Goal: Obtain resource: Download file/media

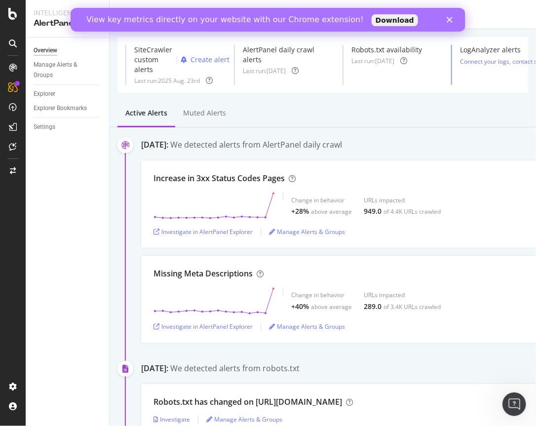
click at [449, 18] on icon "Close" at bounding box center [449, 20] width 6 height 6
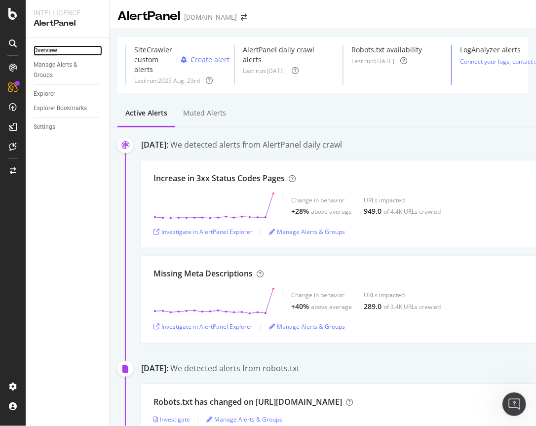
click at [40, 49] on div "Overview" at bounding box center [46, 50] width 24 height 10
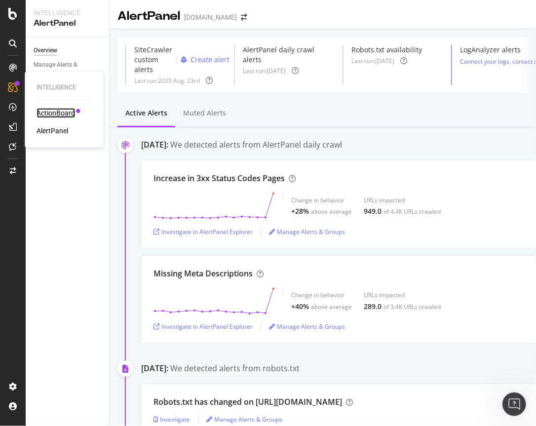
click at [59, 113] on div "ActionBoard" at bounding box center [55, 113] width 38 height 10
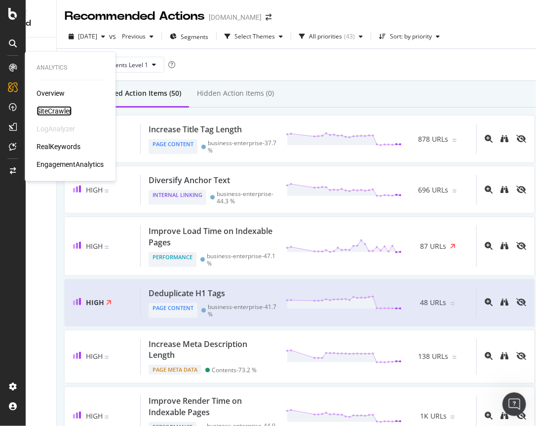
click at [43, 108] on div "SiteCrawler" at bounding box center [53, 111] width 35 height 10
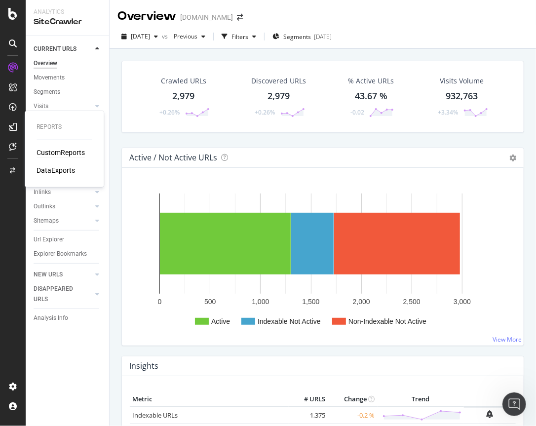
click at [58, 151] on div "CustomReports" at bounding box center [60, 152] width 48 height 10
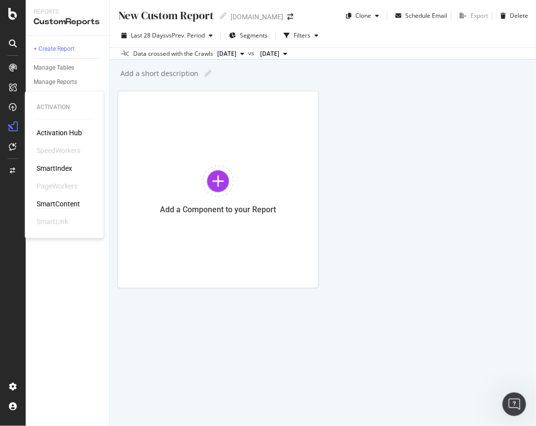
click at [56, 205] on div "SmartContent" at bounding box center [57, 204] width 43 height 10
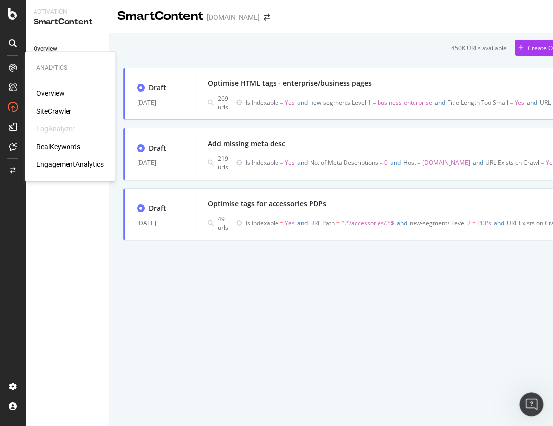
click at [52, 91] on div "Overview" at bounding box center [50, 93] width 28 height 10
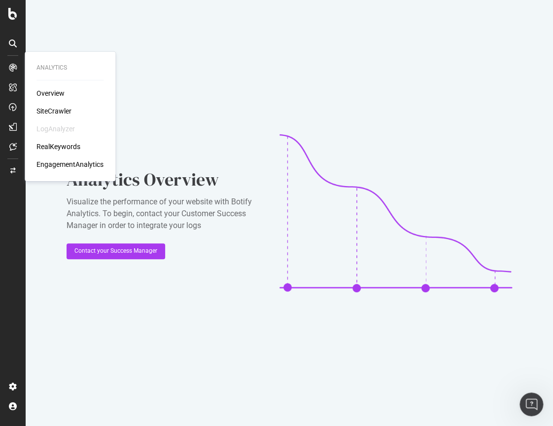
click at [55, 111] on div "SiteCrawler" at bounding box center [53, 111] width 35 height 10
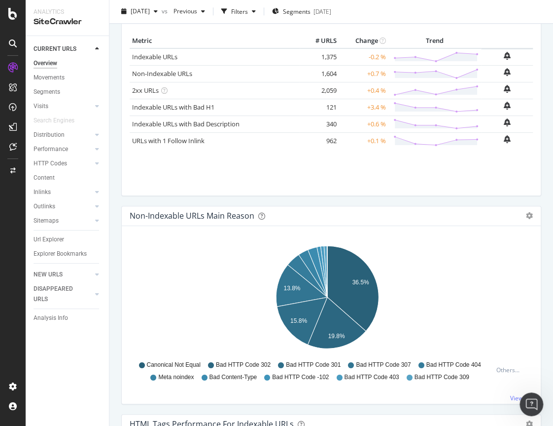
scroll to position [444, 0]
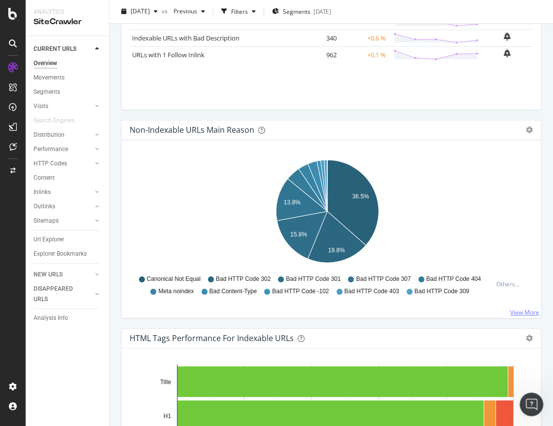
click at [513, 309] on link "View More" at bounding box center [524, 312] width 29 height 8
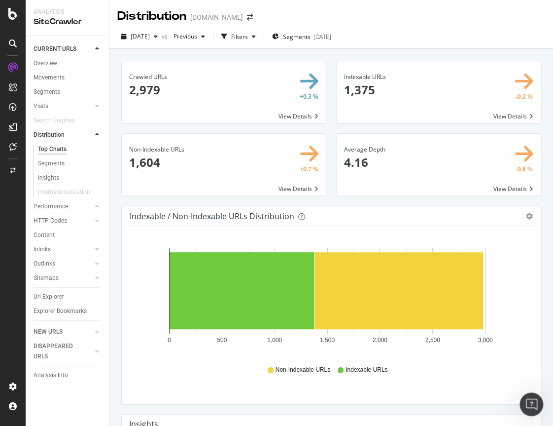
click at [291, 186] on span at bounding box center [224, 165] width 204 height 62
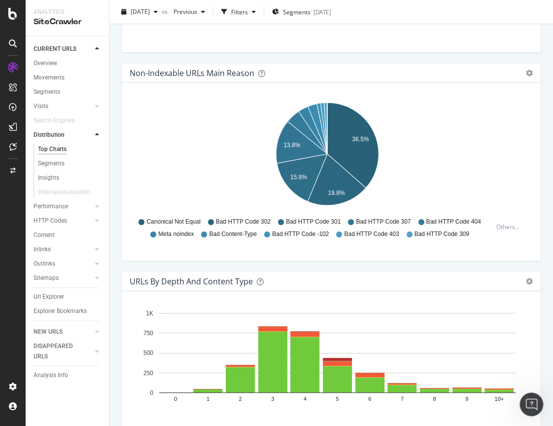
scroll to position [1233, 0]
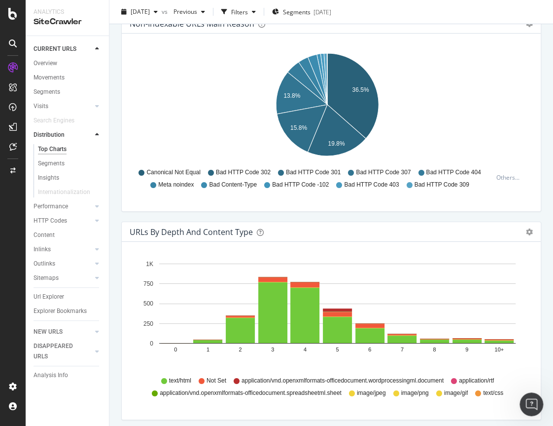
click at [418, 172] on icon at bounding box center [421, 173] width 6 height 6
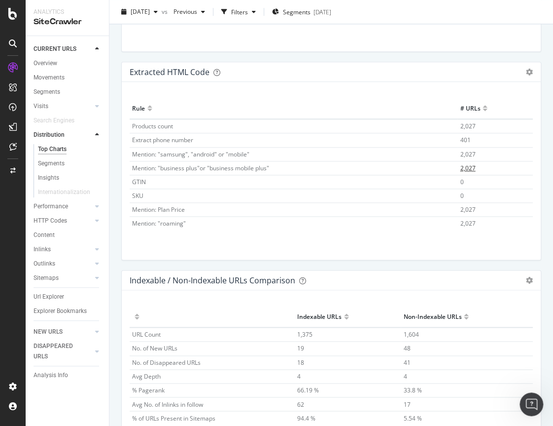
scroll to position [29, 0]
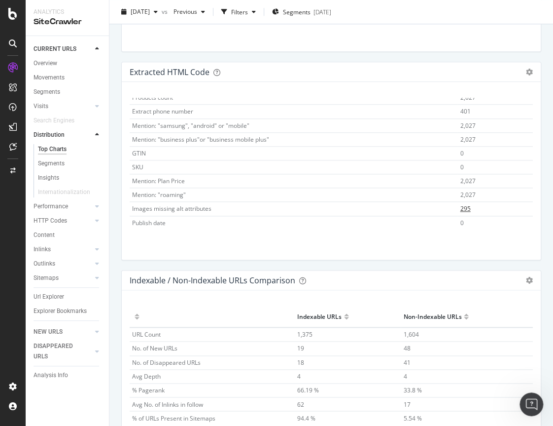
click at [460, 205] on span "295" at bounding box center [465, 208] width 10 height 8
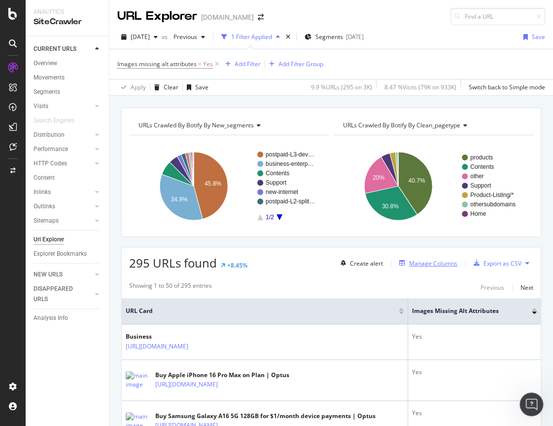
click at [426, 262] on div "Manage Columns" at bounding box center [433, 263] width 48 height 8
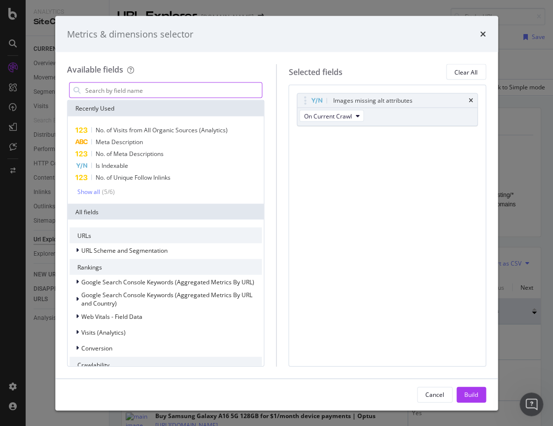
click at [139, 90] on input "modal" at bounding box center [173, 90] width 178 height 15
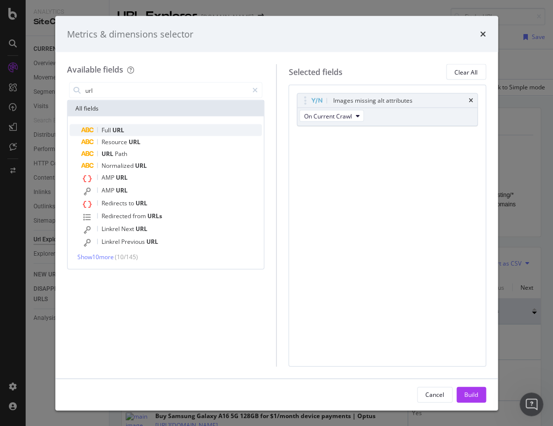
click at [107, 130] on span "Full" at bounding box center [107, 130] width 11 height 8
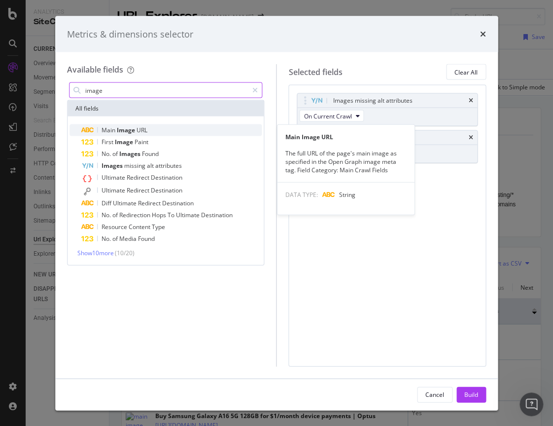
type input "image"
click at [118, 131] on span "Image" at bounding box center [127, 130] width 20 height 8
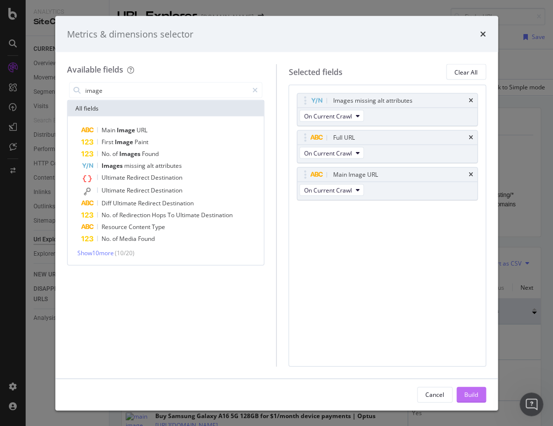
click at [471, 396] on div "Build" at bounding box center [472, 394] width 14 height 8
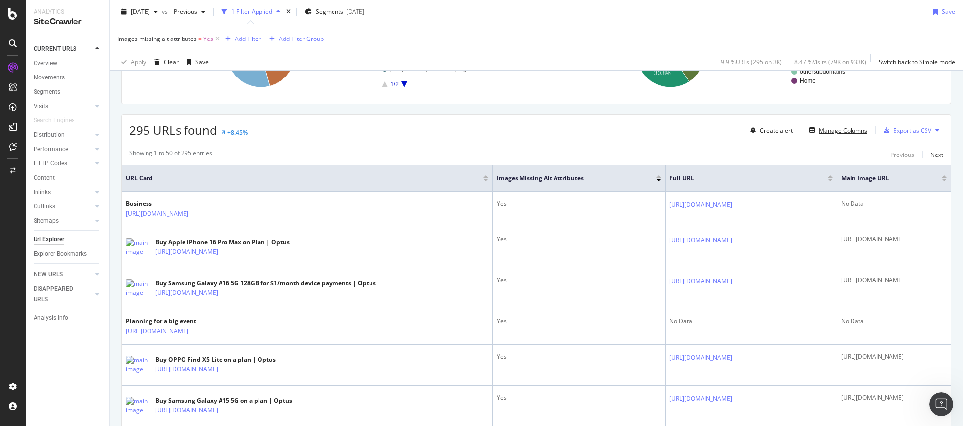
scroll to position [148, 0]
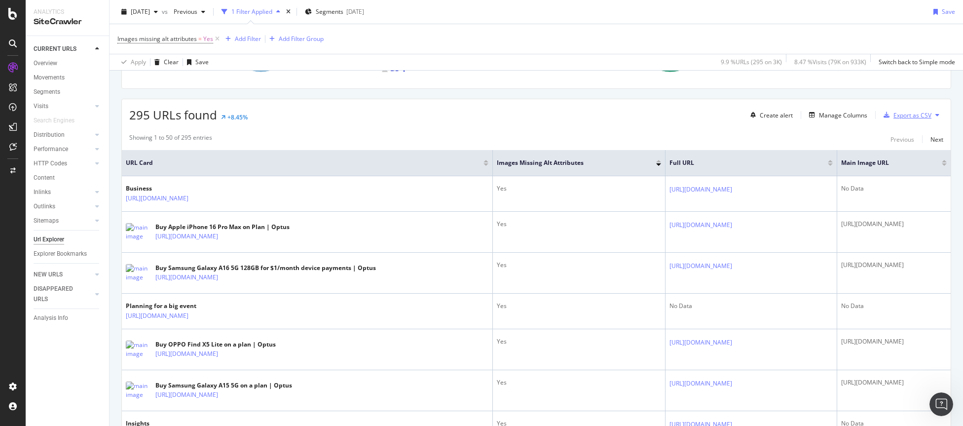
click at [535, 113] on div "Export as CSV" at bounding box center [912, 115] width 38 height 8
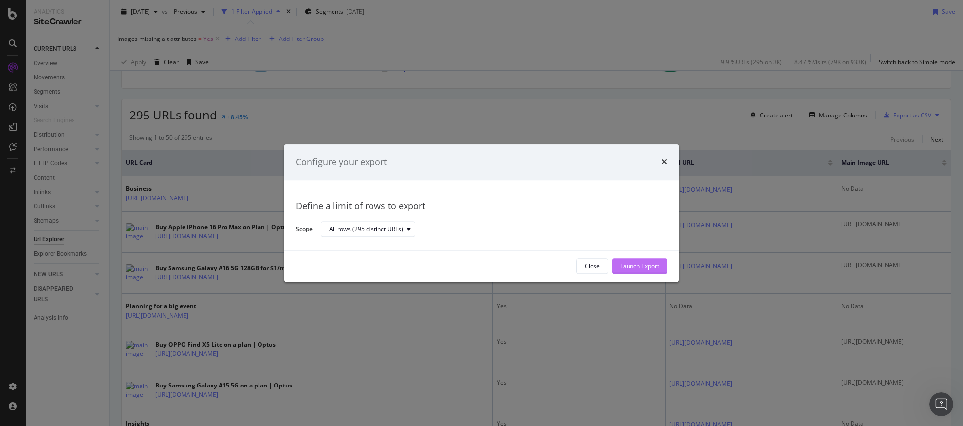
click at [535, 268] on div "Launch Export" at bounding box center [639, 266] width 39 height 8
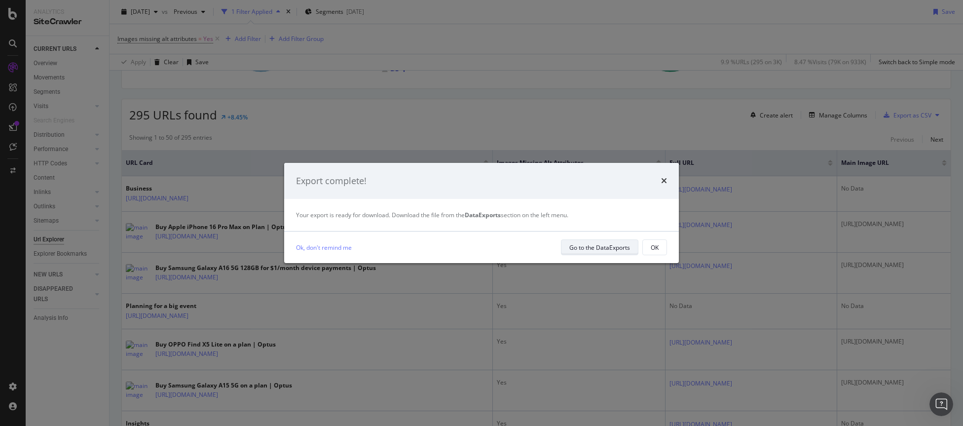
click at [535, 245] on div "Go to the DataExports" at bounding box center [599, 247] width 61 height 8
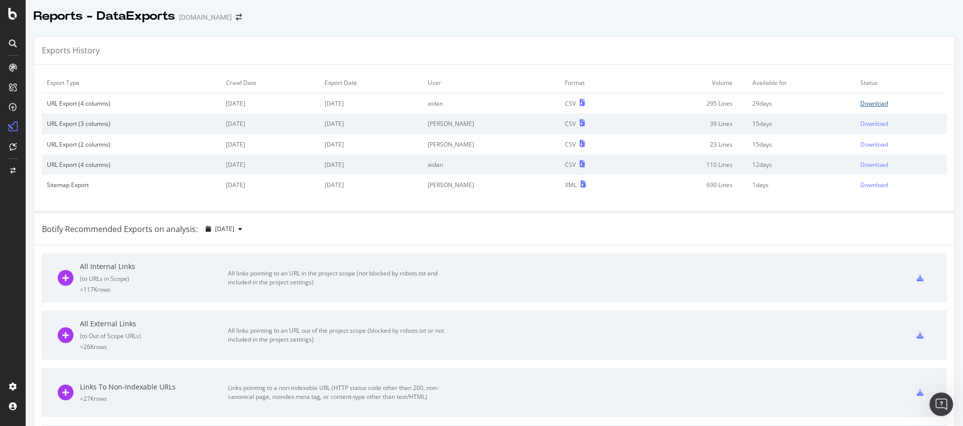
click at [535, 102] on div "Download" at bounding box center [874, 103] width 28 height 8
click at [535, 319] on div "All External Links ( to Out of Scope URLs ) = 26K rows All links pointing to an…" at bounding box center [494, 334] width 873 height 49
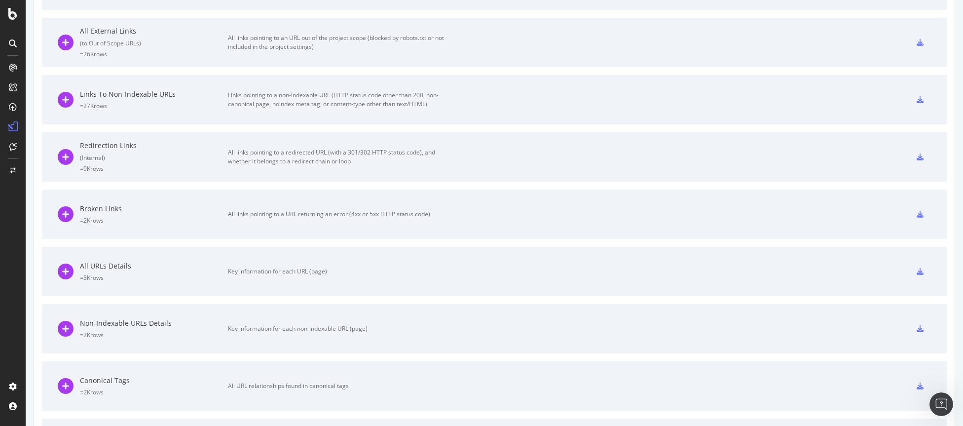
scroll to position [296, 0]
click at [62, 209] on icon at bounding box center [66, 211] width 16 height 16
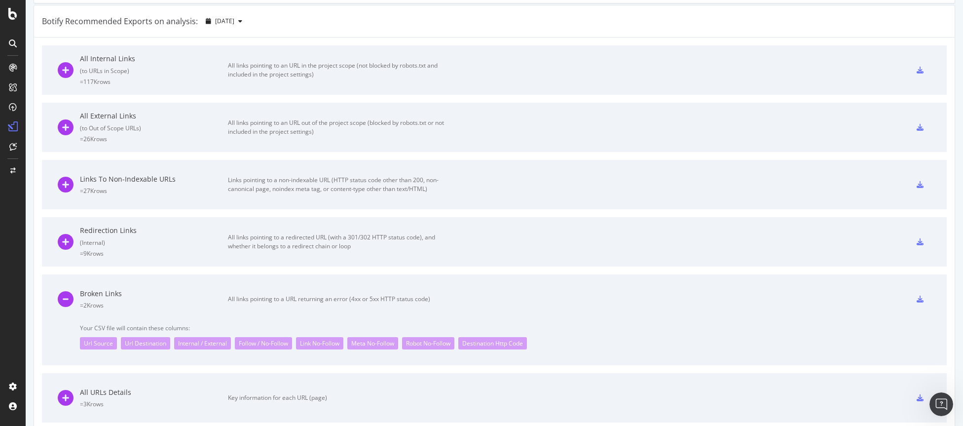
scroll to position [247, 0]
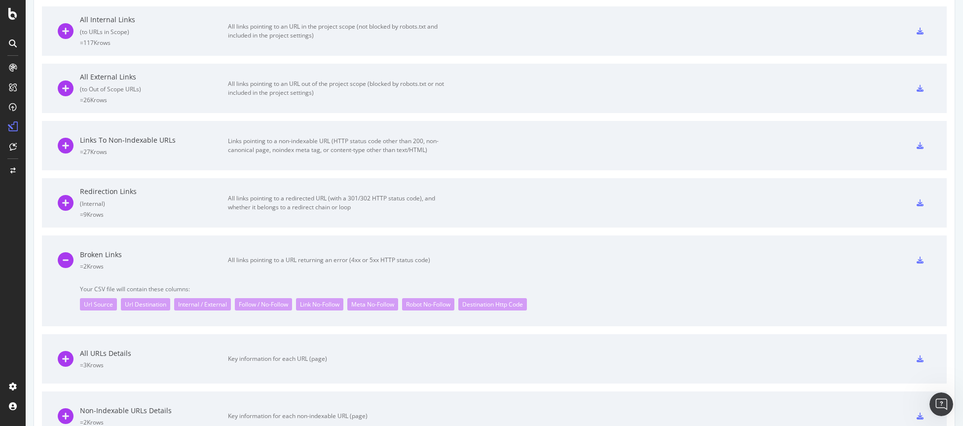
click at [535, 260] on icon at bounding box center [919, 259] width 7 height 7
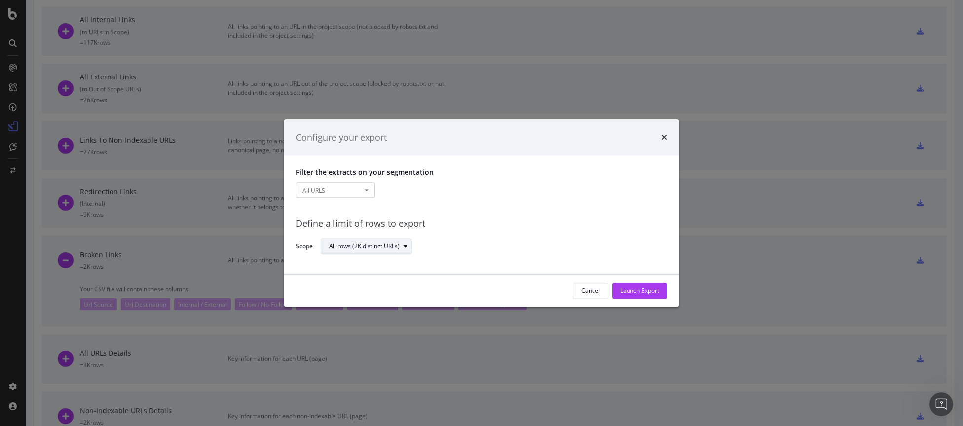
click at [404, 249] on icon "modal" at bounding box center [405, 247] width 4 height 6
click at [364, 191] on button "All URLS" at bounding box center [335, 190] width 79 height 16
click at [535, 290] on div "Launch Export" at bounding box center [639, 291] width 39 height 8
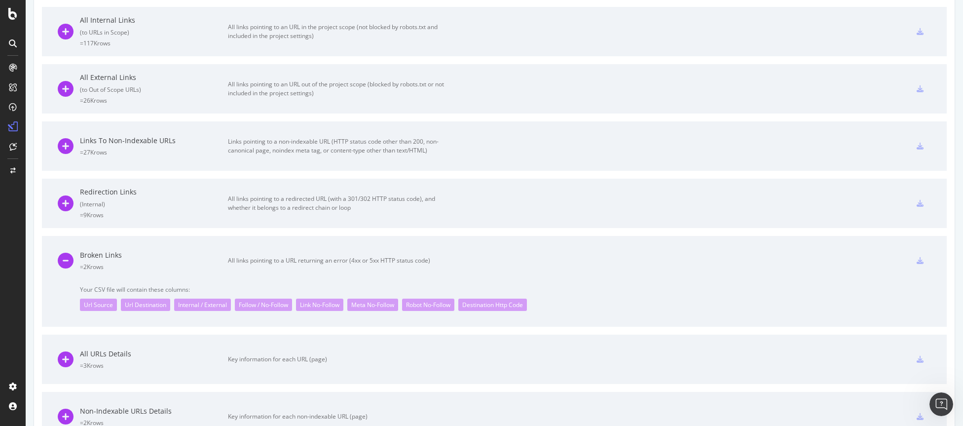
scroll to position [0, 0]
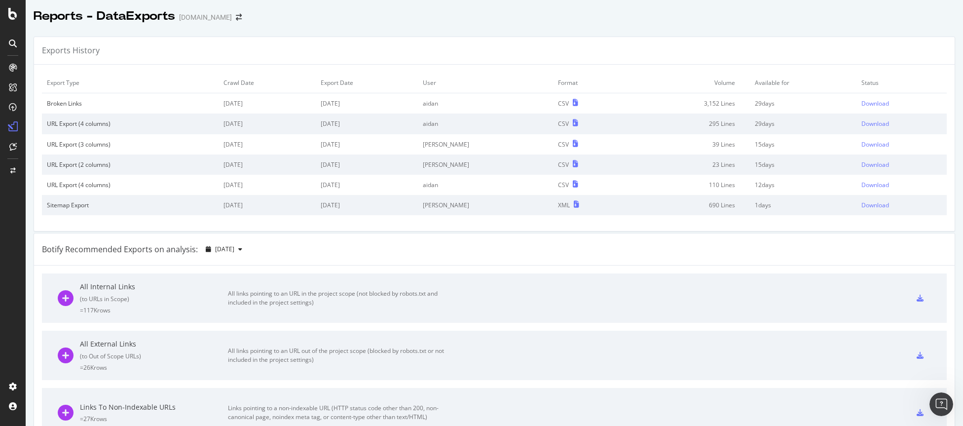
click at [535, 102] on div "Download" at bounding box center [875, 103] width 28 height 8
